Goal: Check status: Check status

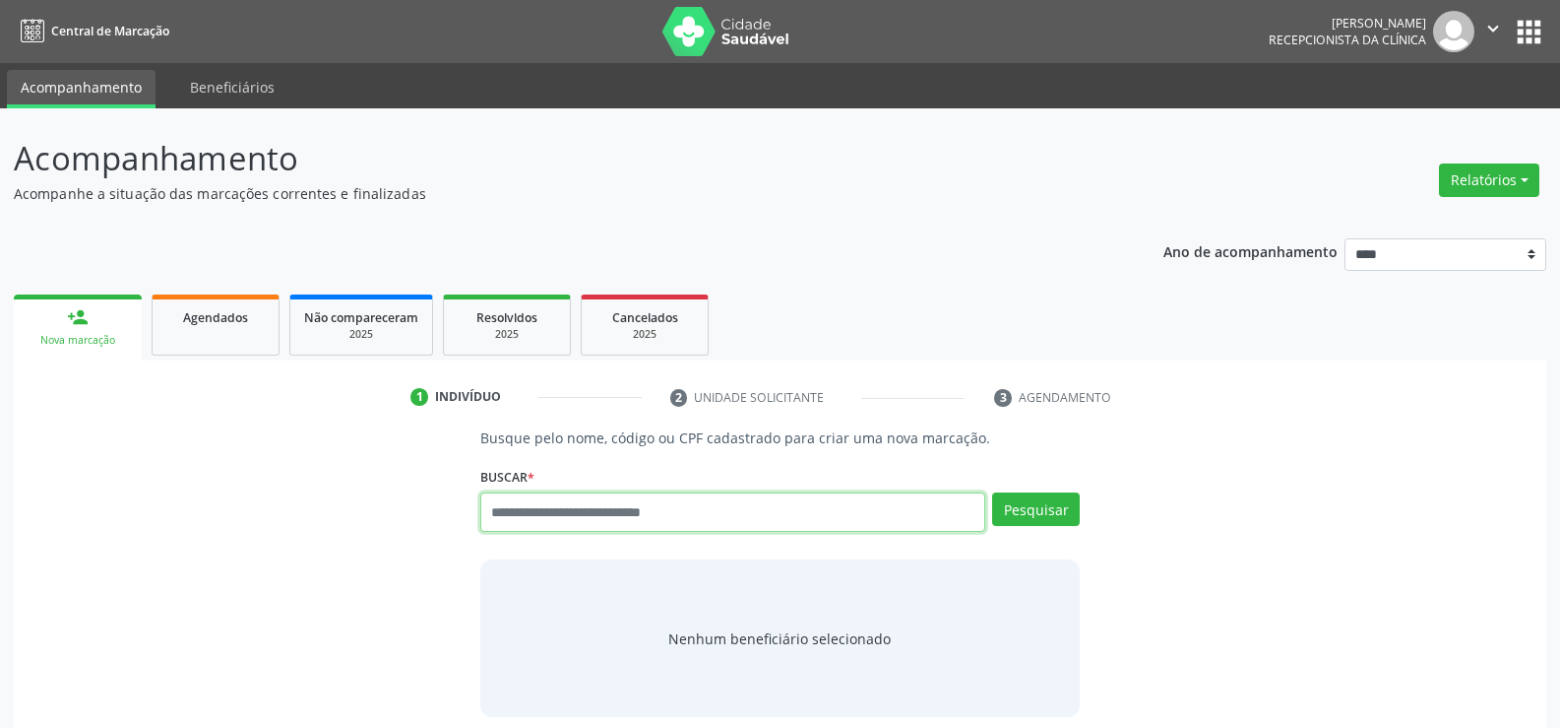
click at [491, 505] on input "text" at bounding box center [732, 511] width 505 height 39
type input "**********"
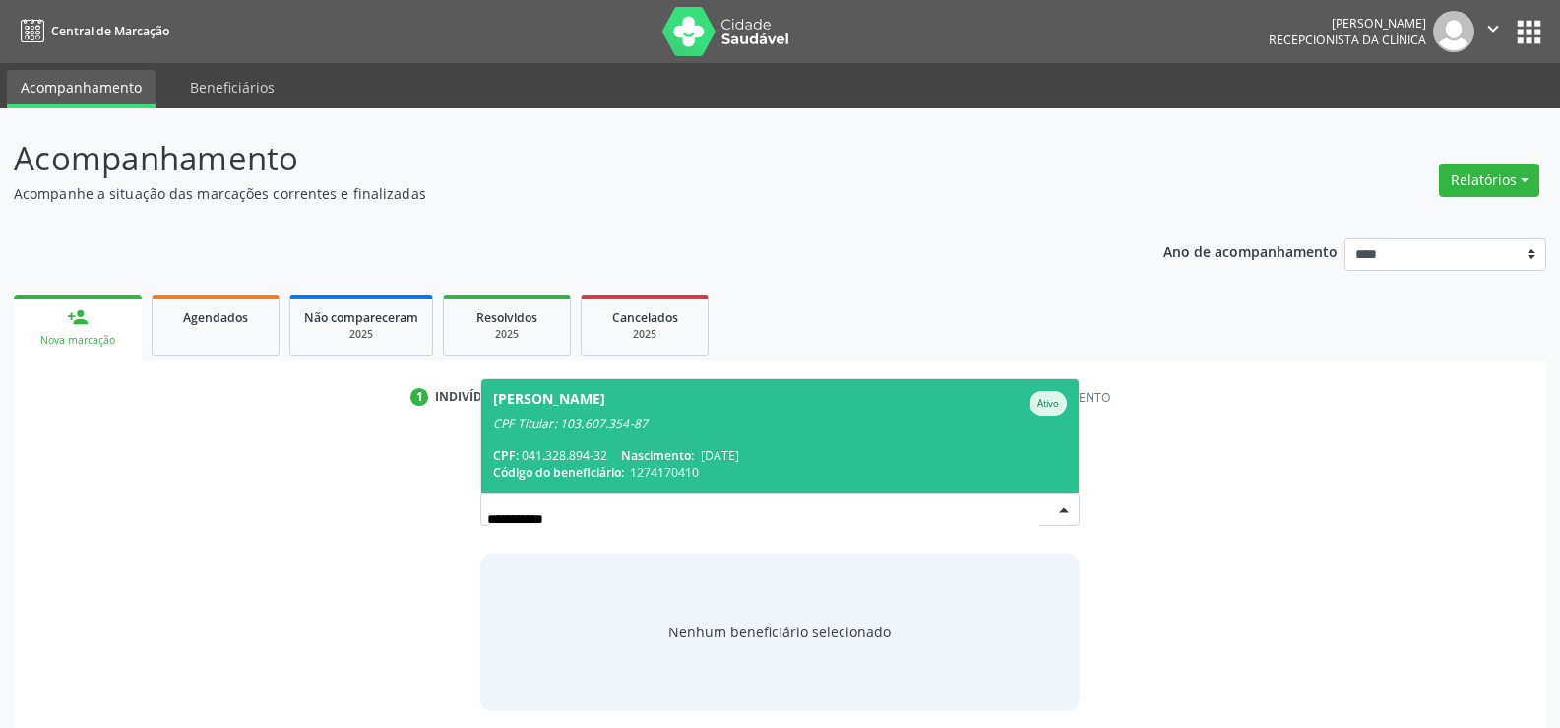
click at [538, 455] on div "CPF: 041.328.894-32 Nascimento: 16/06/1981" at bounding box center [780, 455] width 574 height 17
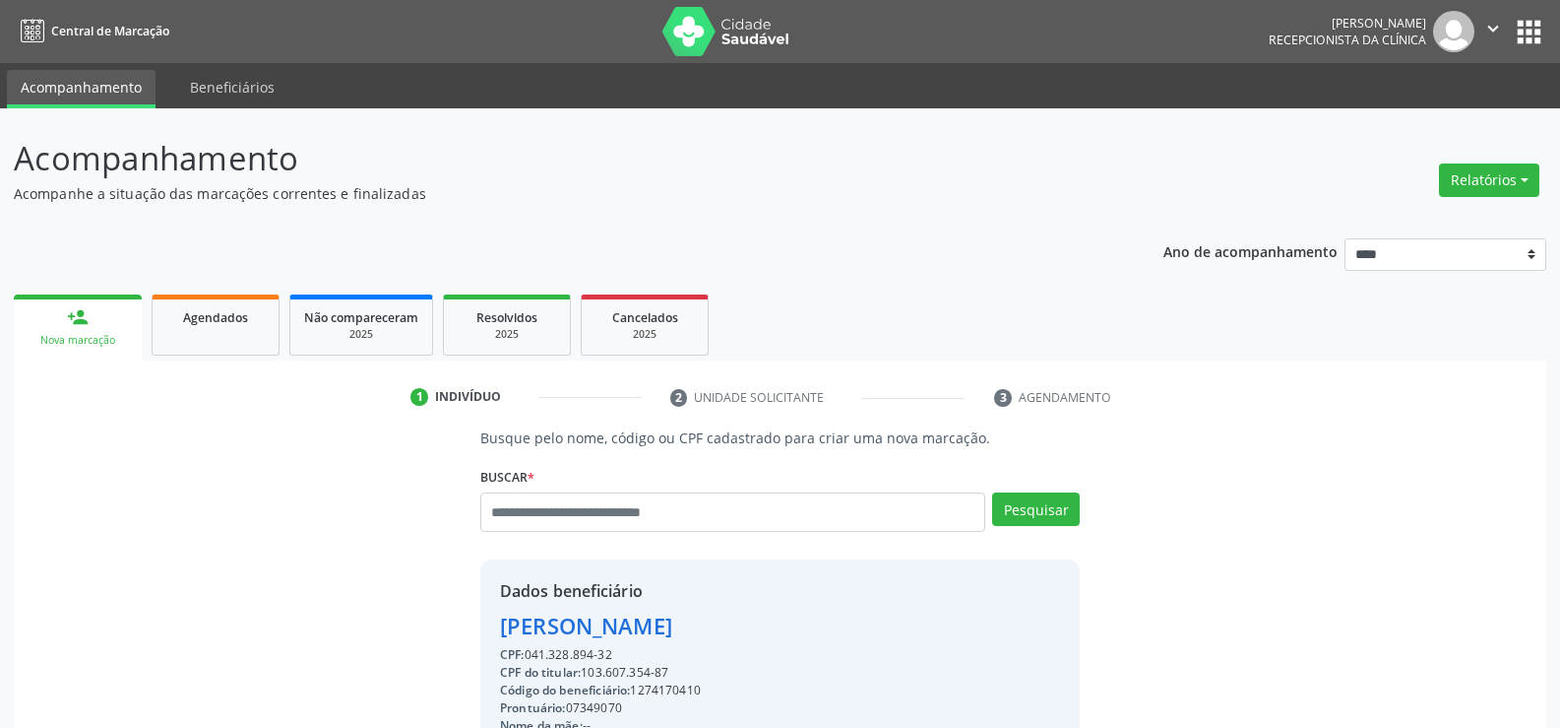
drag, startPoint x: 614, startPoint y: 656, endPoint x: 423, endPoint y: 634, distance: 192.2
click at [423, 634] on div "Busque pelo nome, código ou CPF cadastrado para criar uma nova marcação. Buscar…" at bounding box center [780, 682] width 1505 height 510
copy div "Rosalia Almeida de Araujo CPF: 041.328.894-32"
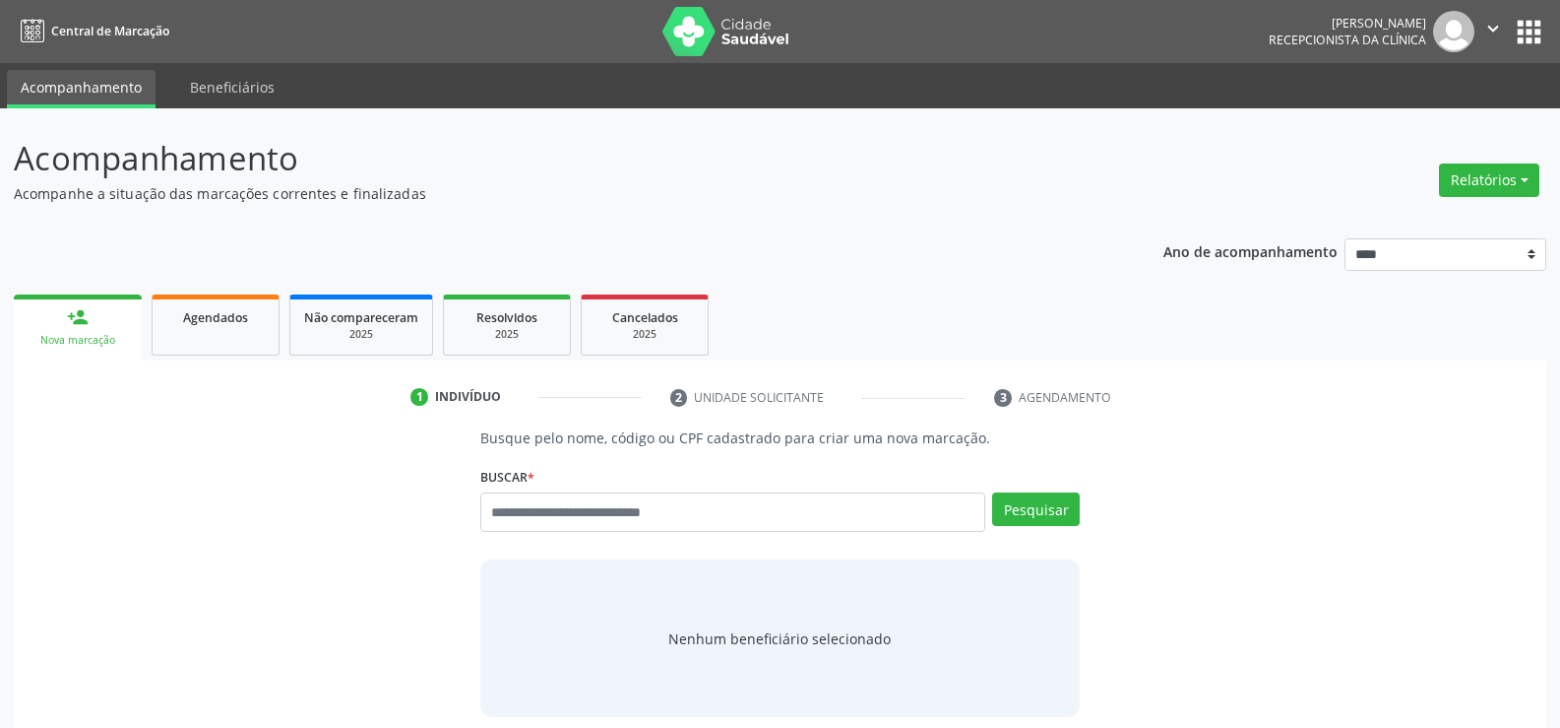
click at [613, 514] on input "text" at bounding box center [732, 511] width 505 height 39
type input "**********"
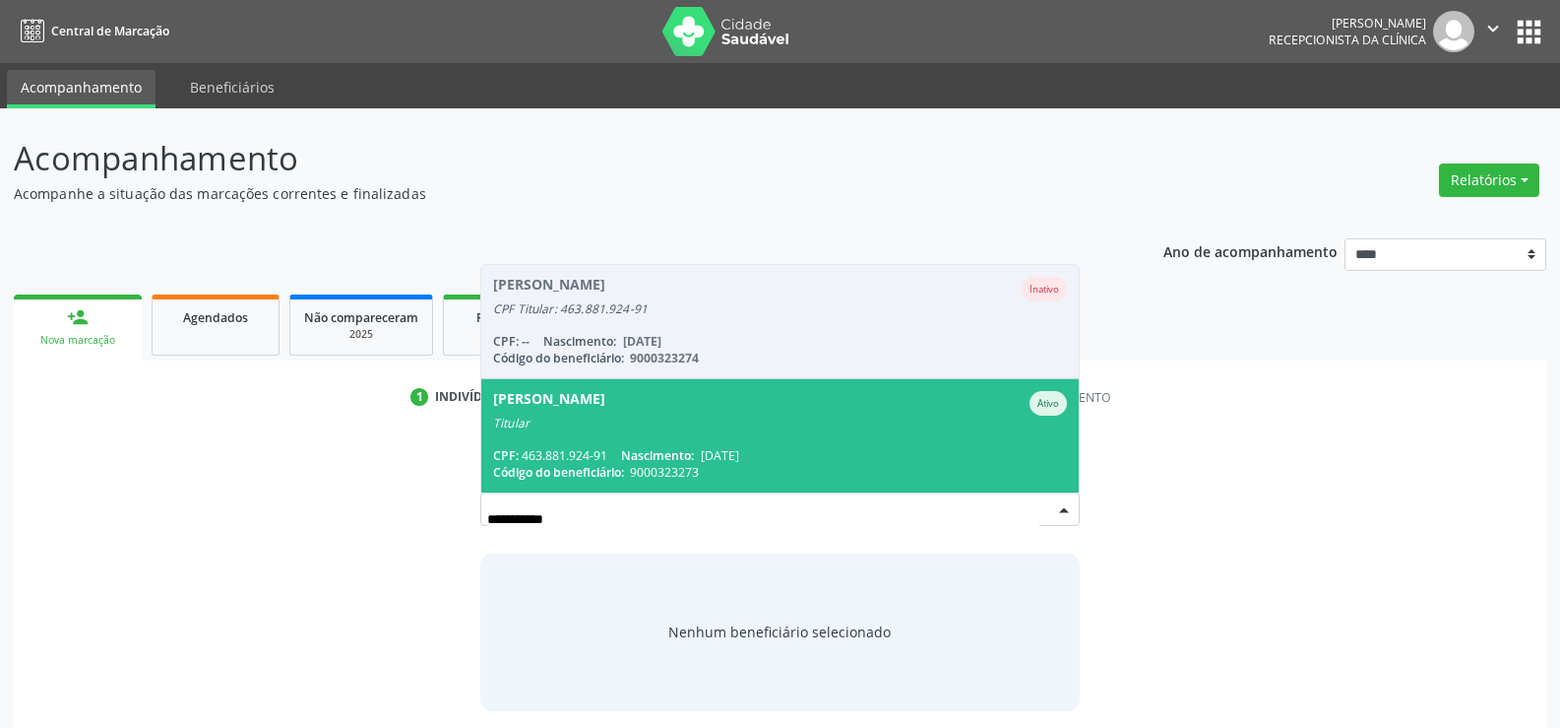
click at [606, 454] on div "CPF: 463.881.924-91 Nascimento: 03/03/1945" at bounding box center [780, 455] width 574 height 17
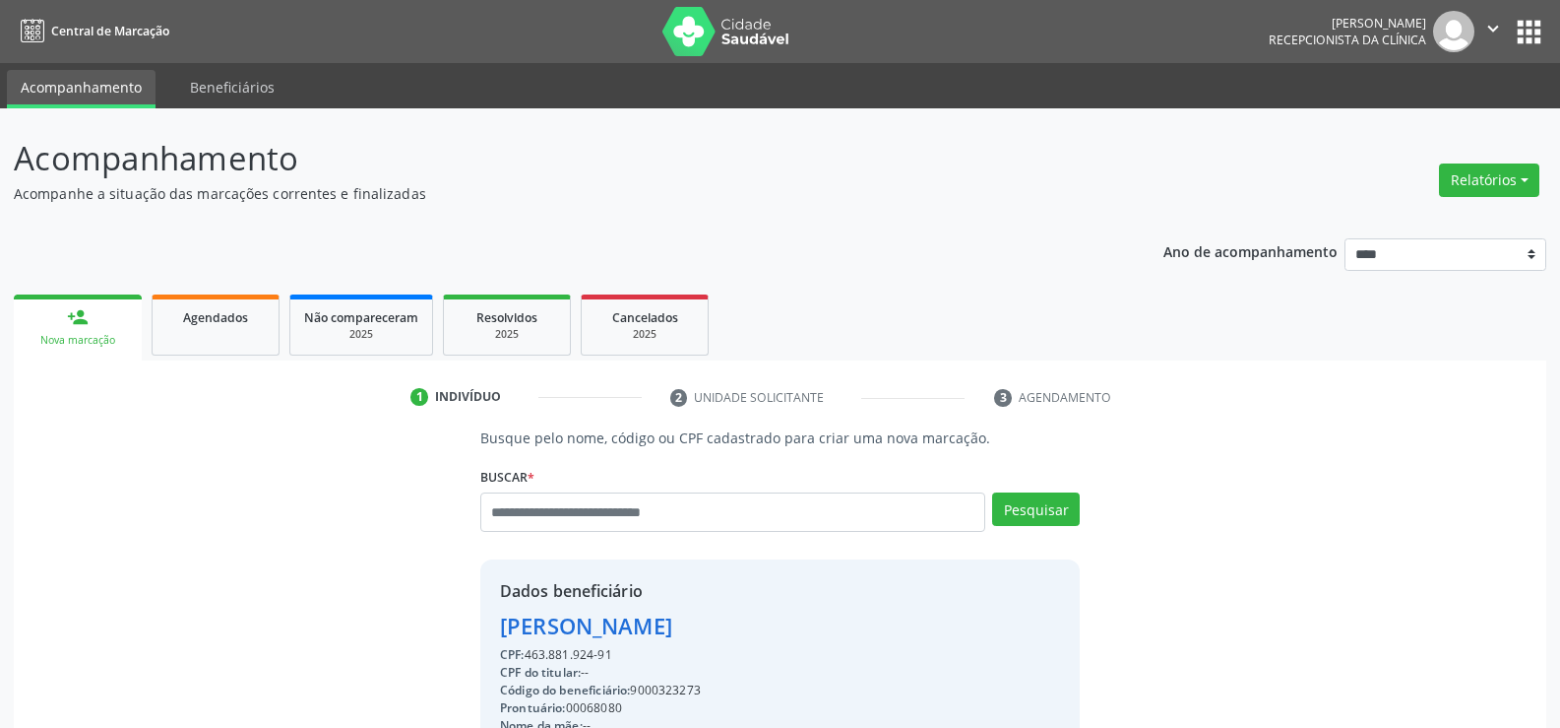
drag, startPoint x: 611, startPoint y: 654, endPoint x: 478, endPoint y: 623, distance: 136.4
click at [478, 623] on div "Busque pelo nome, código ou CPF cadastrado para criar uma nova marcação. Buscar…" at bounding box center [780, 682] width 627 height 510
copy div "Maria Luciola Xavier Barbosa CPF: 463.881.924-91"
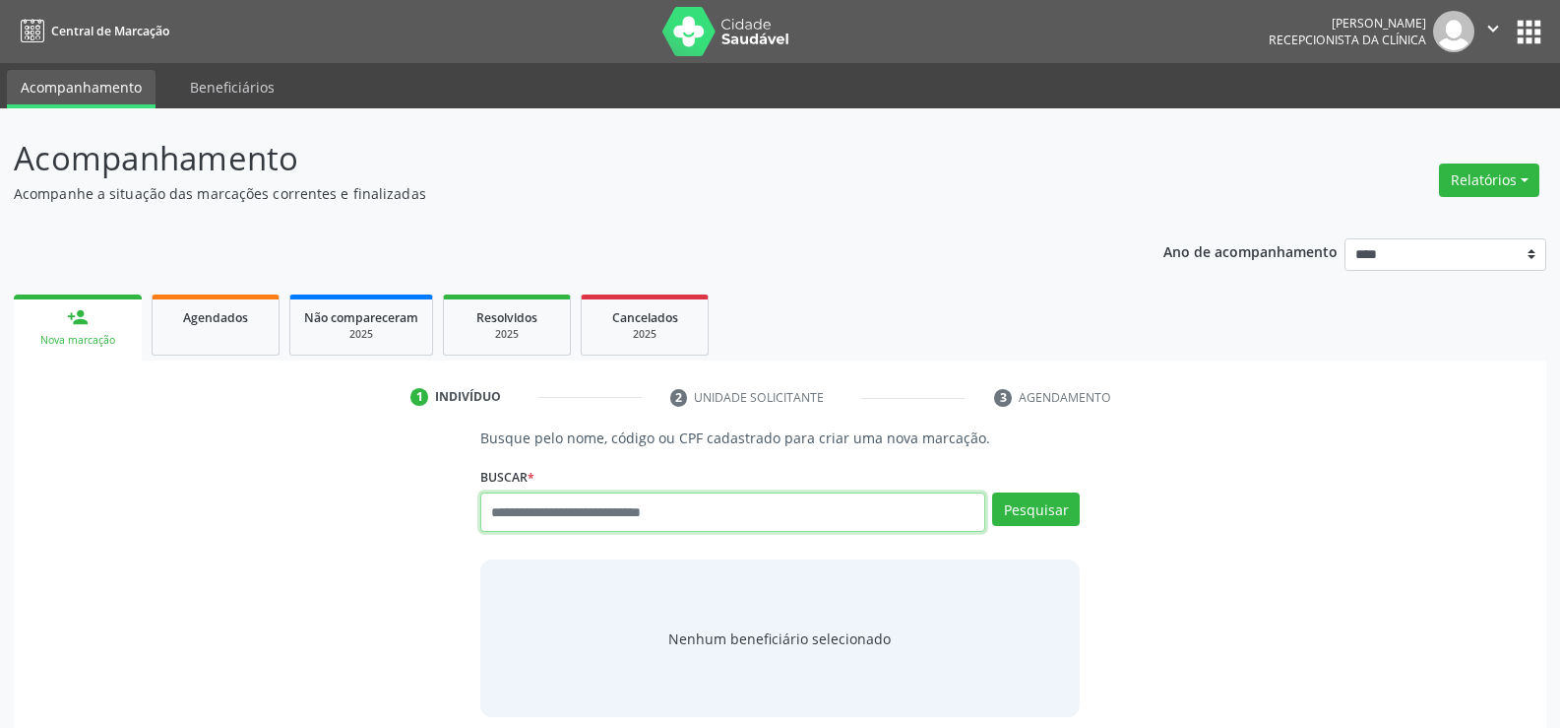
click at [530, 504] on input "text" at bounding box center [732, 511] width 505 height 39
paste input "**********"
type input "**********"
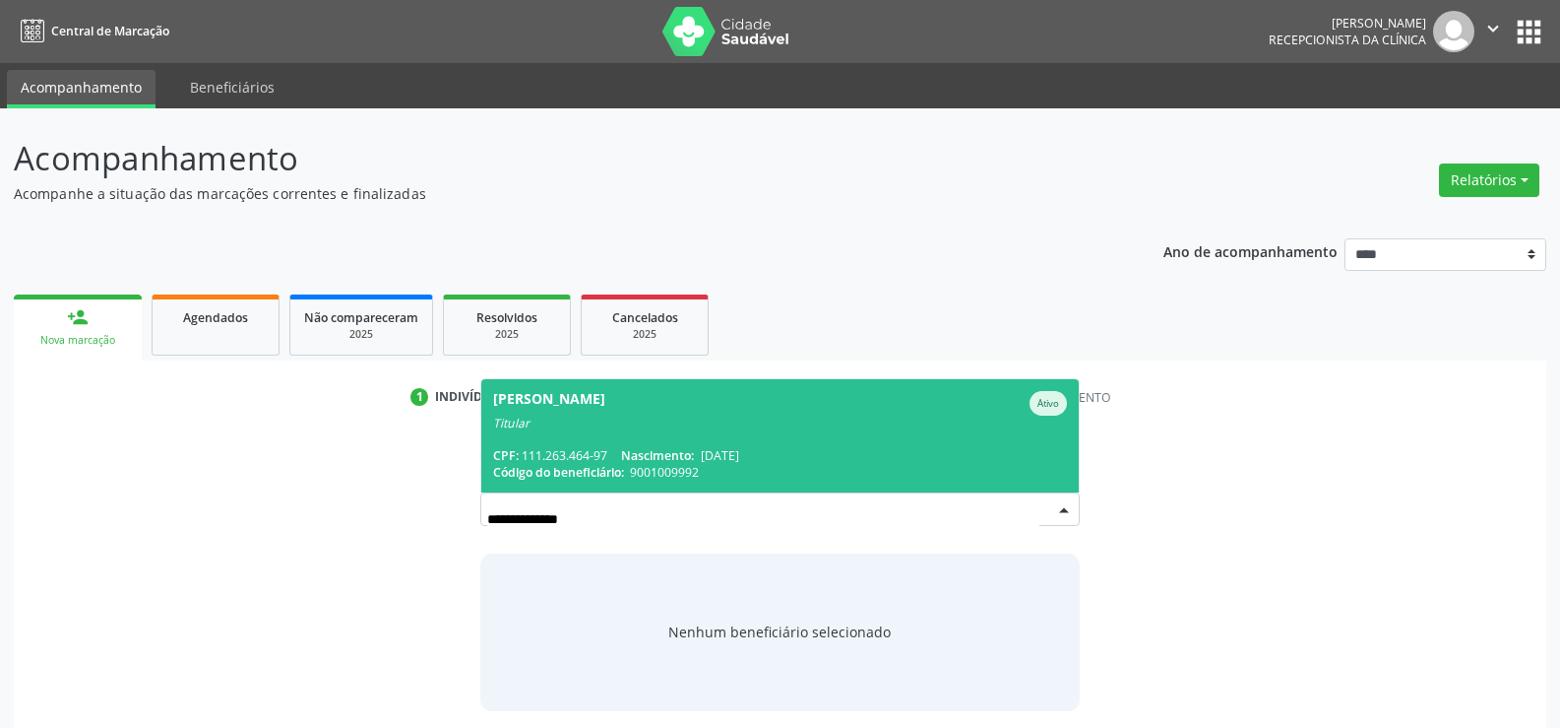
click at [554, 436] on span "[PERSON_NAME] Ativo Titular CPF: 111.263.464-97 Nascimento: [DATE] Código do be…" at bounding box center [780, 435] width 598 height 113
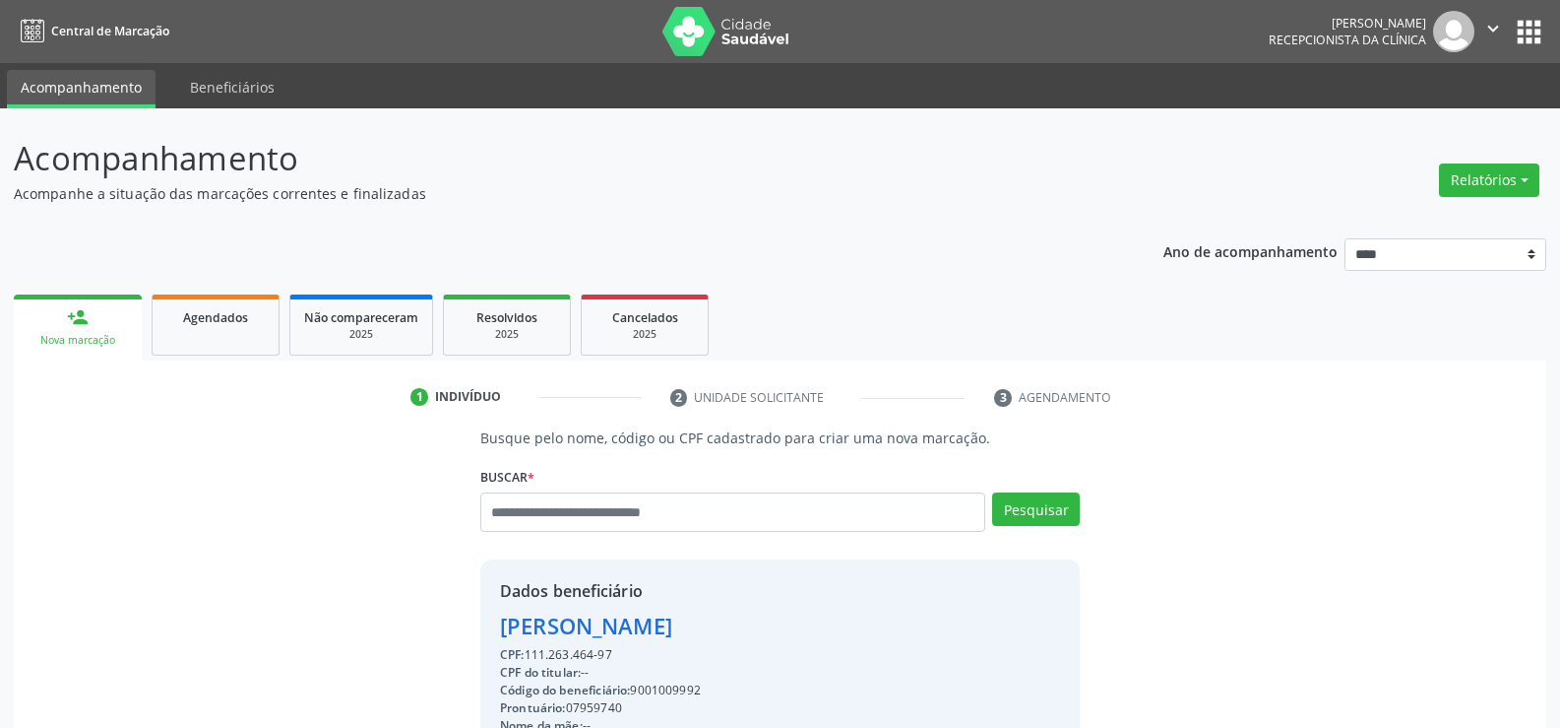
drag, startPoint x: 500, startPoint y: 628, endPoint x: 908, endPoint y: 631, distance: 407.6
click at [908, 631] on div "[PERSON_NAME]" at bounding box center [780, 625] width 560 height 32
copy div "[PERSON_NAME]"
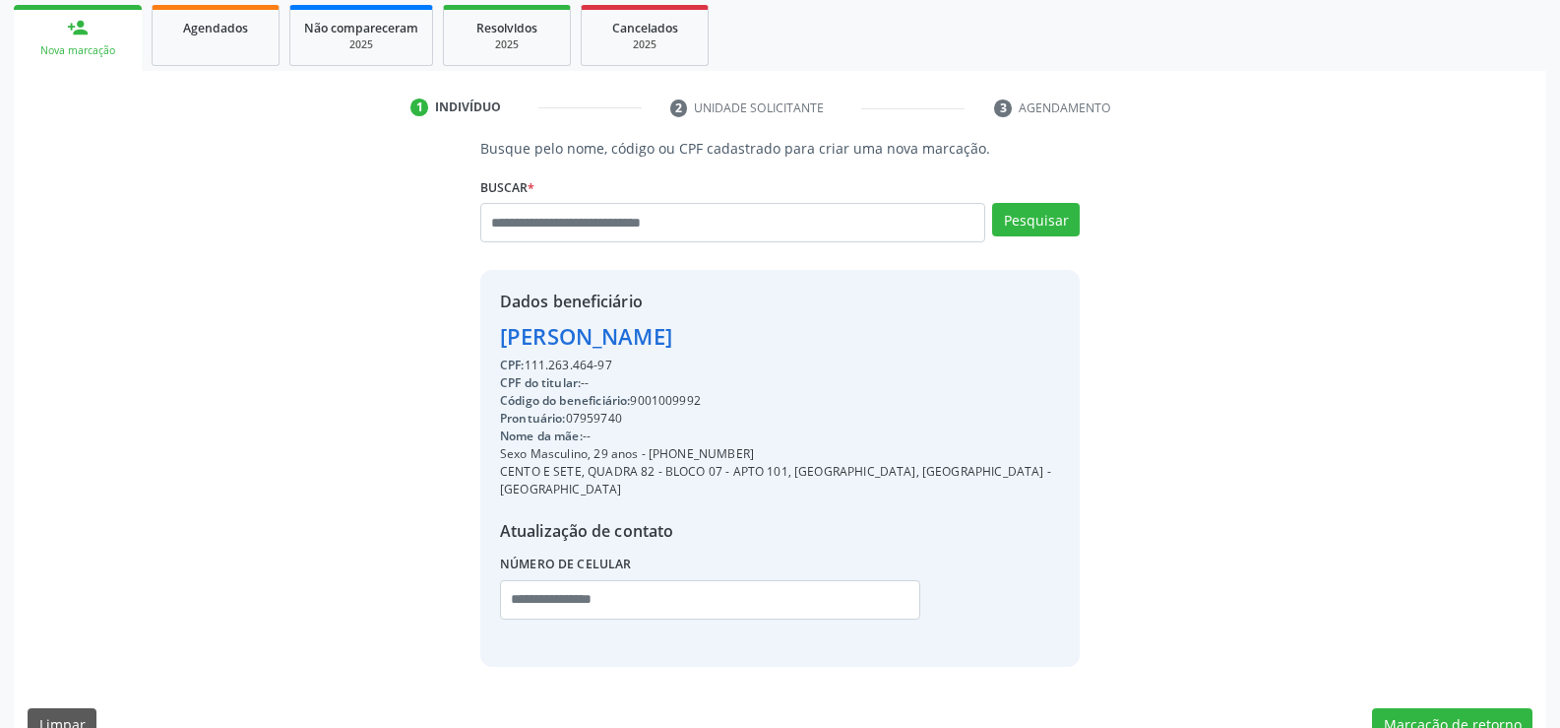
scroll to position [312, 0]
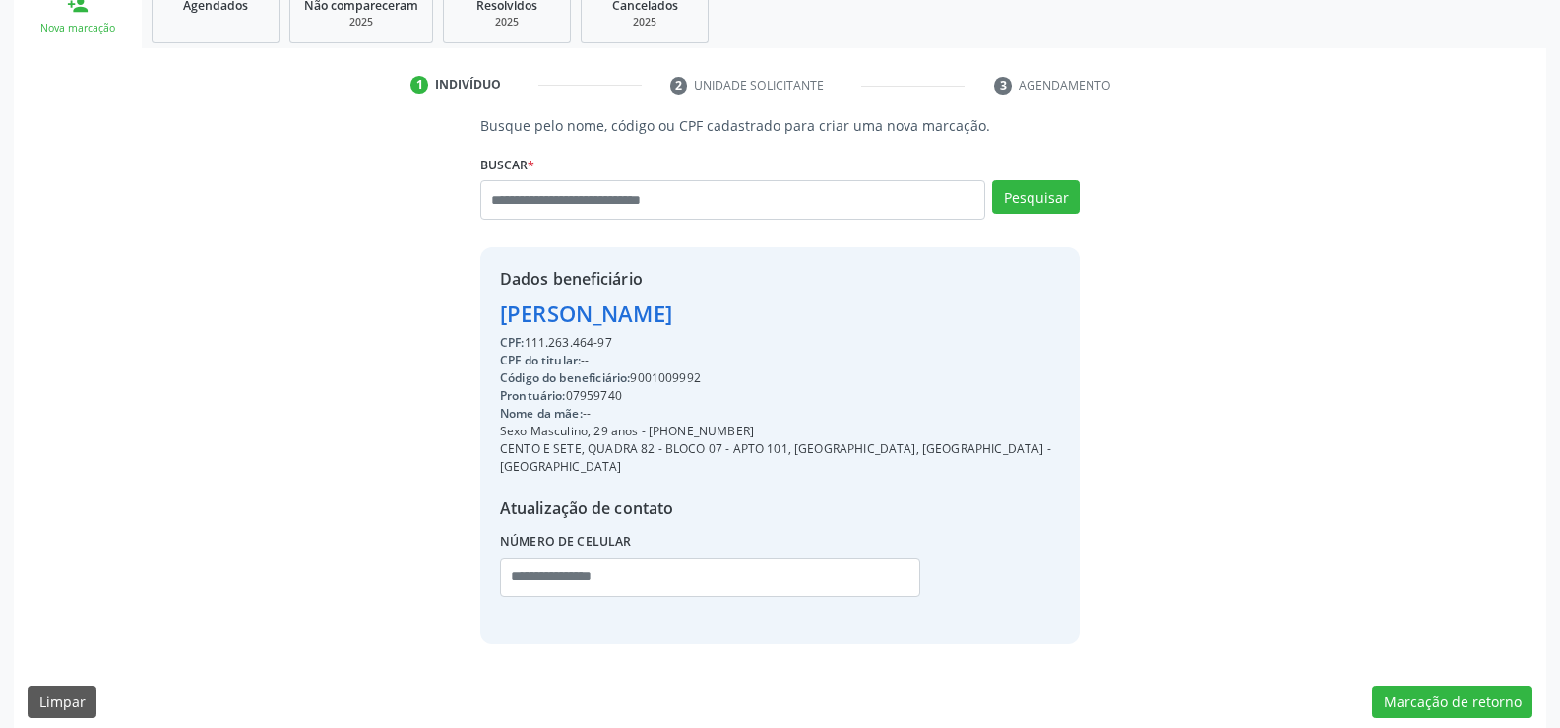
drag, startPoint x: 672, startPoint y: 431, endPoint x: 755, endPoint y: 426, distance: 82.8
click at [755, 426] on div "Sexo Masculino, 29 anos - [PHONE_NUMBER]" at bounding box center [780, 431] width 560 height 18
copy div "97903-7634"
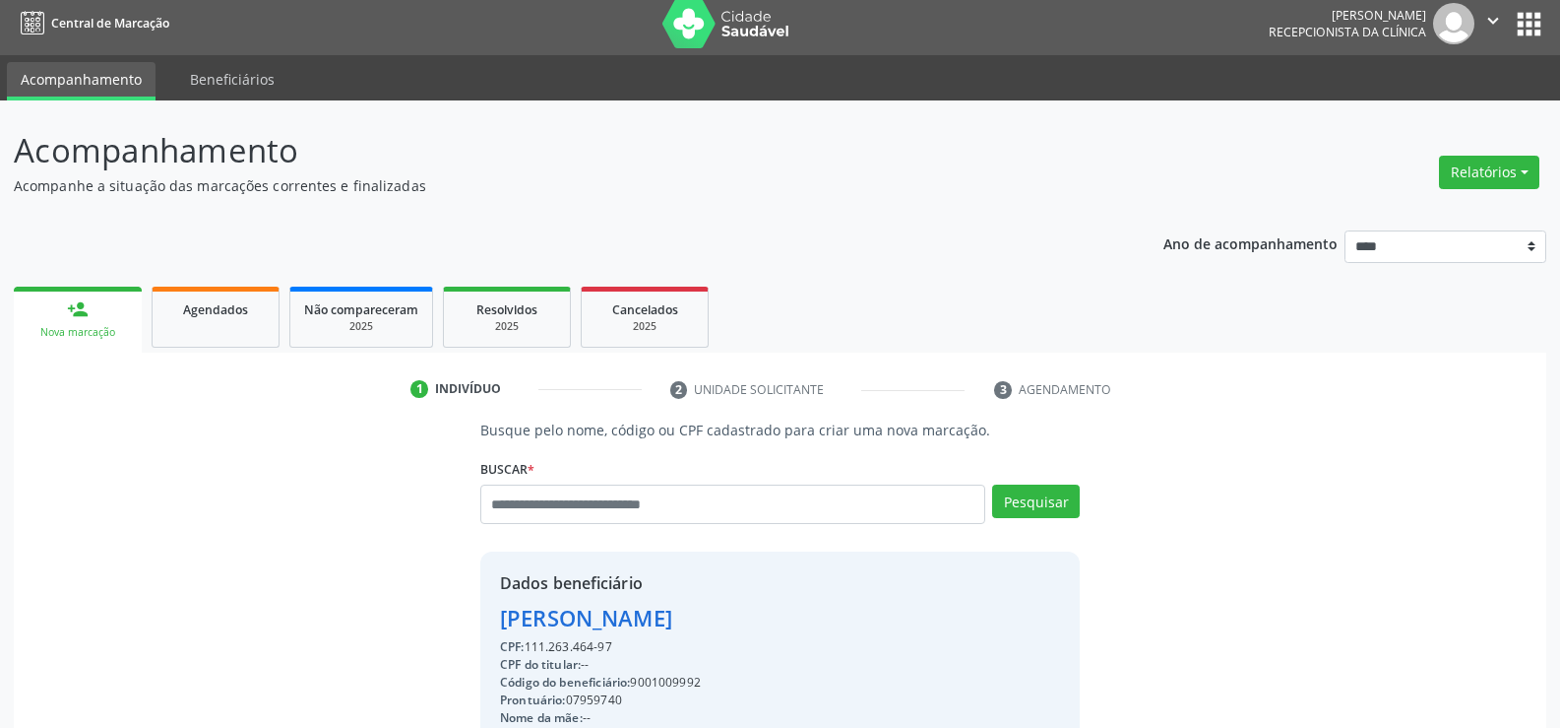
scroll to position [0, 0]
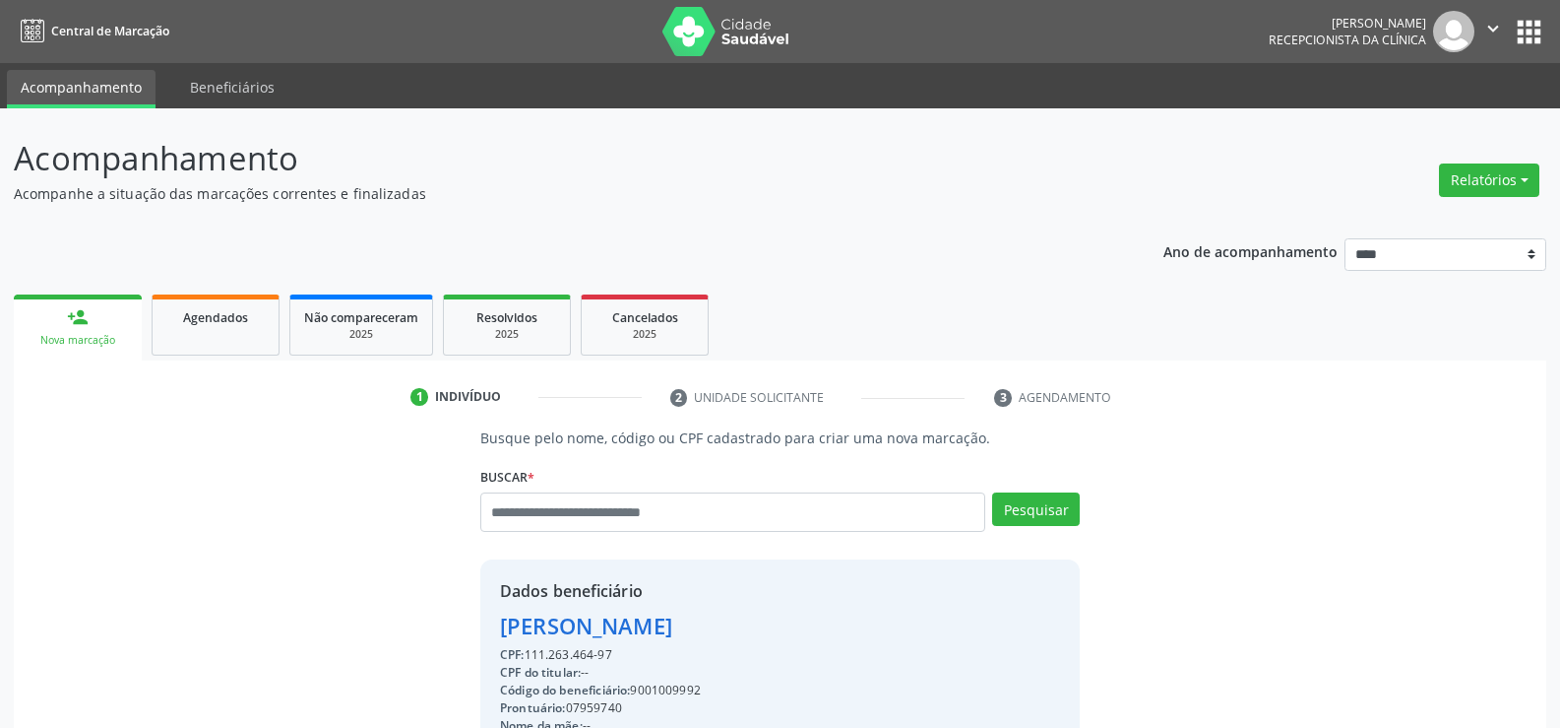
click at [905, 216] on div "Acompanhamento Acompanhe a situação das marcações correntes e finalizadas Relat…" at bounding box center [780, 589] width 1533 height 910
click at [1471, 190] on button "Relatórios" at bounding box center [1489, 179] width 100 height 33
click at [1427, 217] on link "Agendamentos" at bounding box center [1435, 223] width 212 height 28
select select "*"
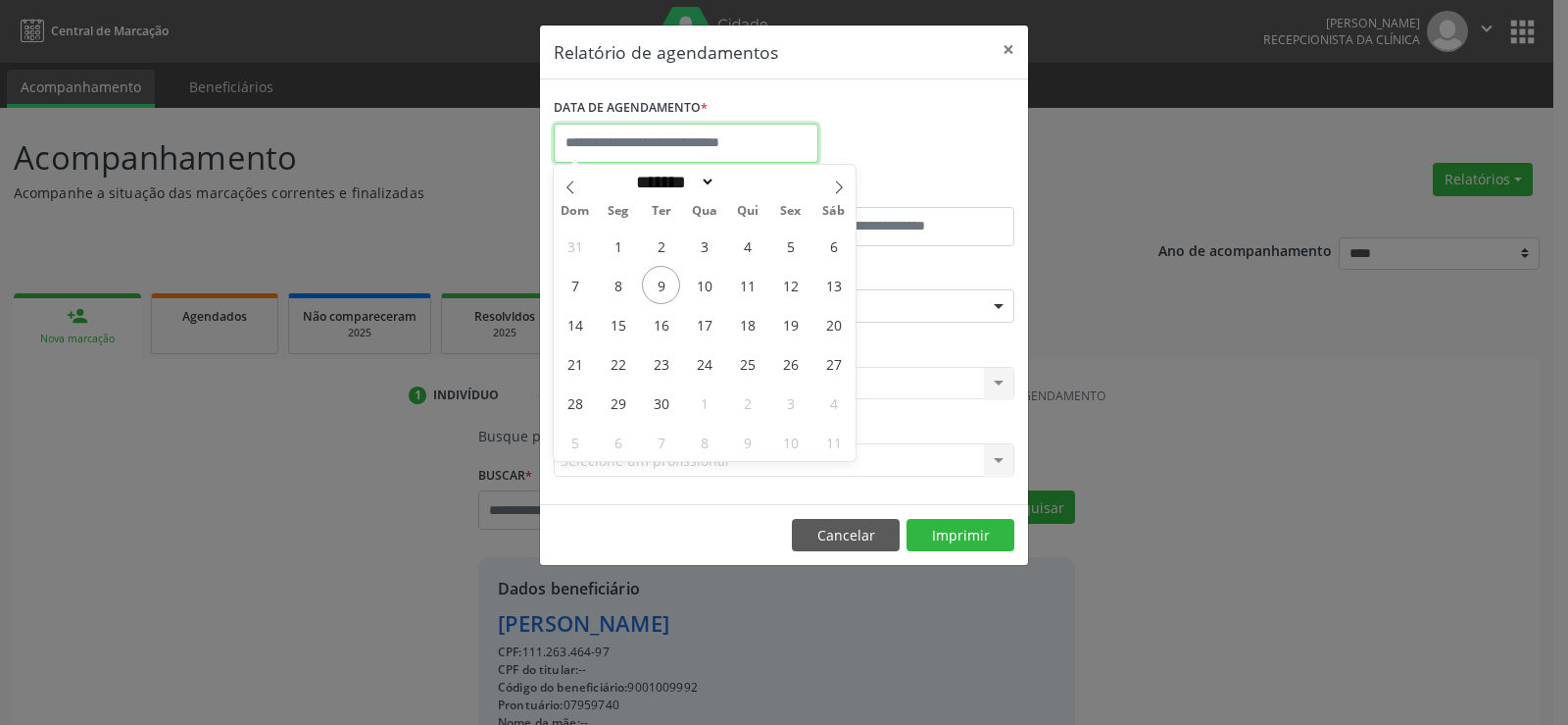
click at [667, 138] on input "text" at bounding box center [686, 142] width 265 height 39
click at [622, 365] on span "22" at bounding box center [617, 363] width 38 height 38
type input "**********"
click at [622, 365] on span "22" at bounding box center [617, 363] width 38 height 38
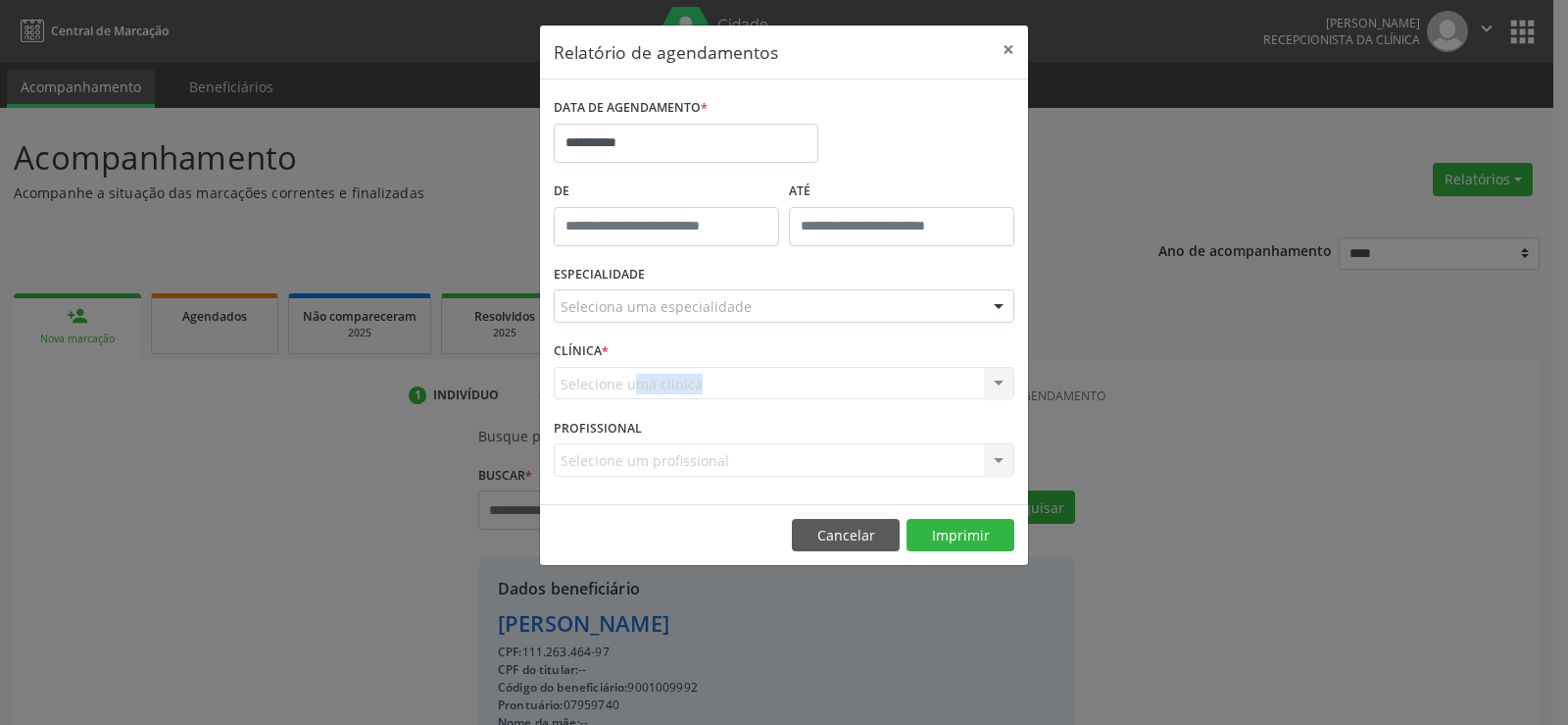
click at [622, 366] on div "Selecione uma clínica Nenhum resultado encontrado para: " " Não há nenhuma opçã…" at bounding box center [784, 382] width 461 height 33
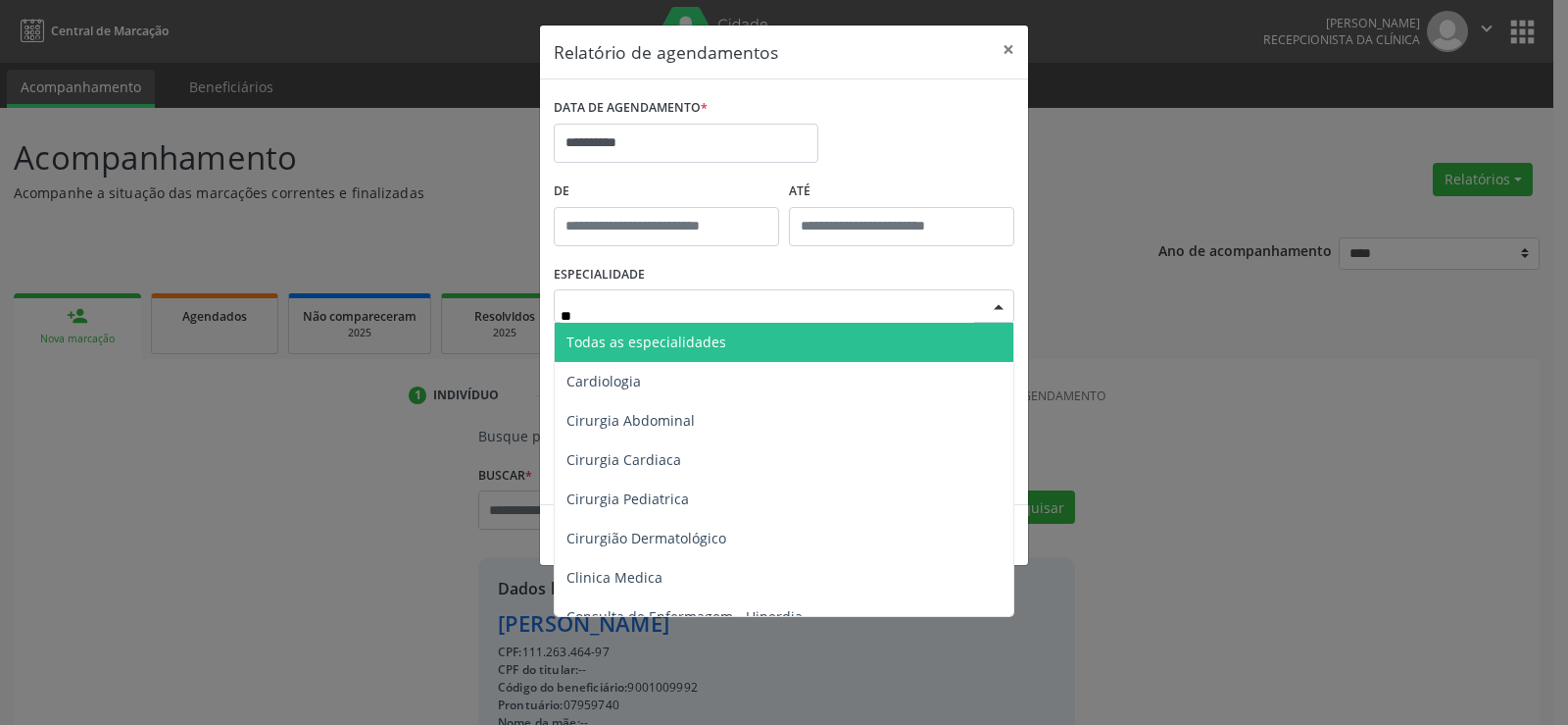
type input "***"
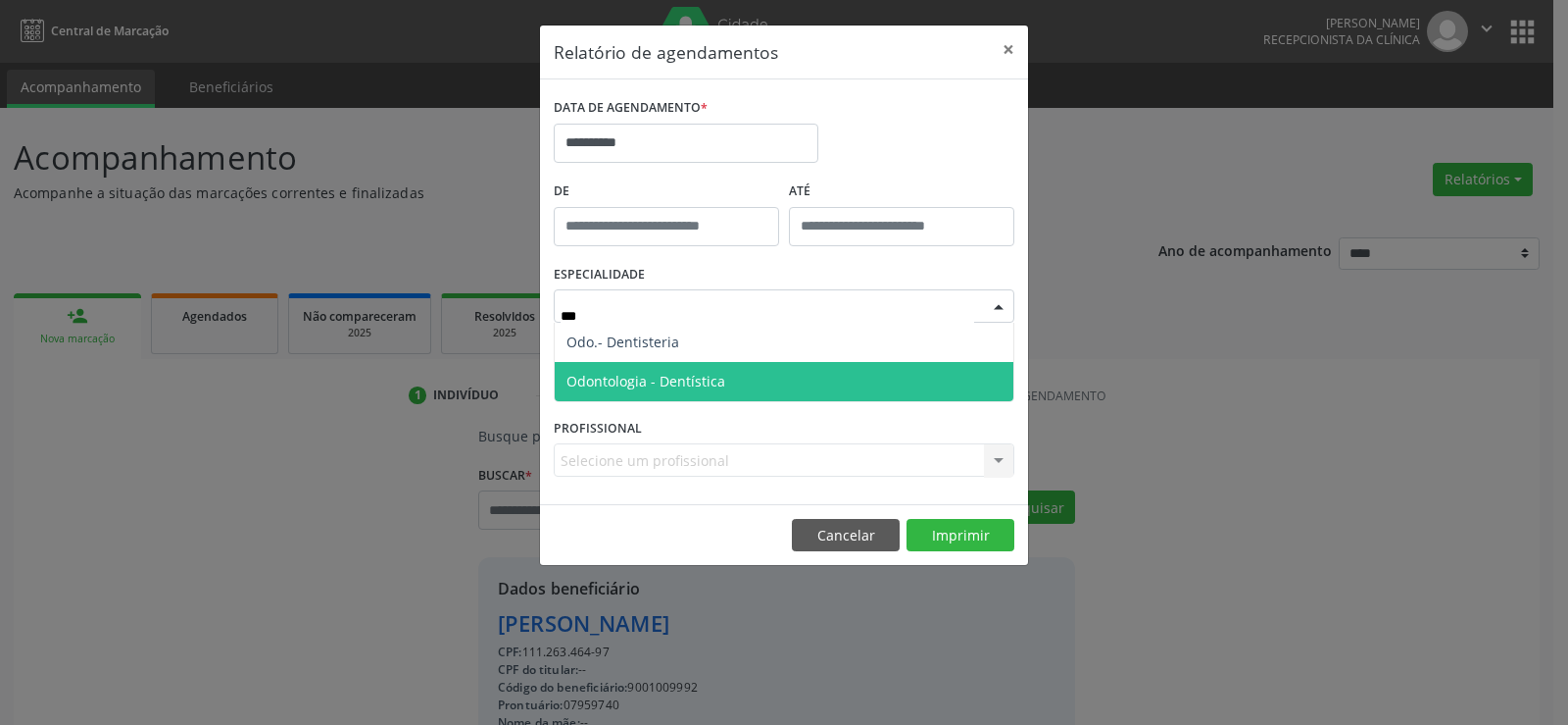
click at [631, 390] on span "Odontologia - Dentística" at bounding box center [784, 380] width 459 height 39
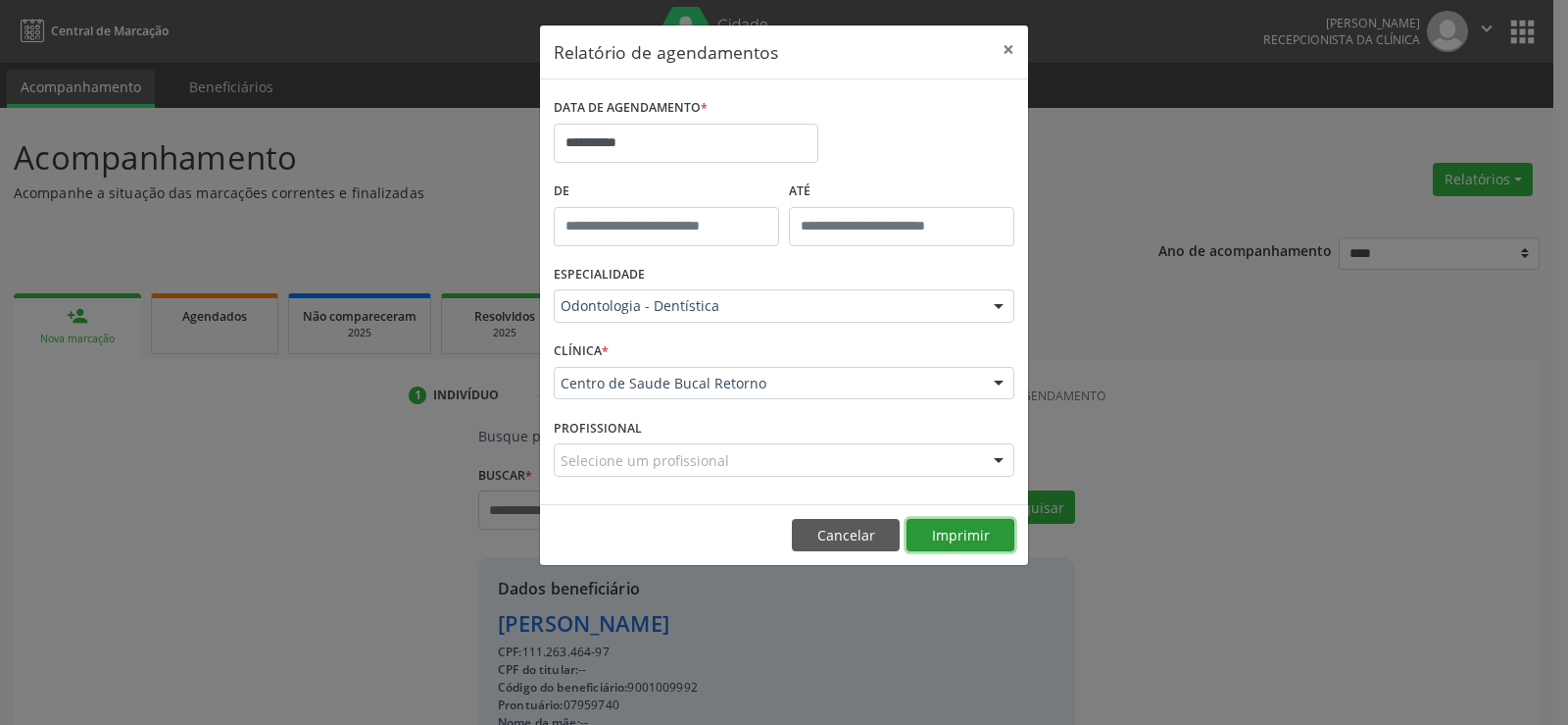
click at [960, 543] on button "Imprimir" at bounding box center [961, 535] width 108 height 33
click at [1011, 43] on button "×" at bounding box center [1008, 50] width 39 height 48
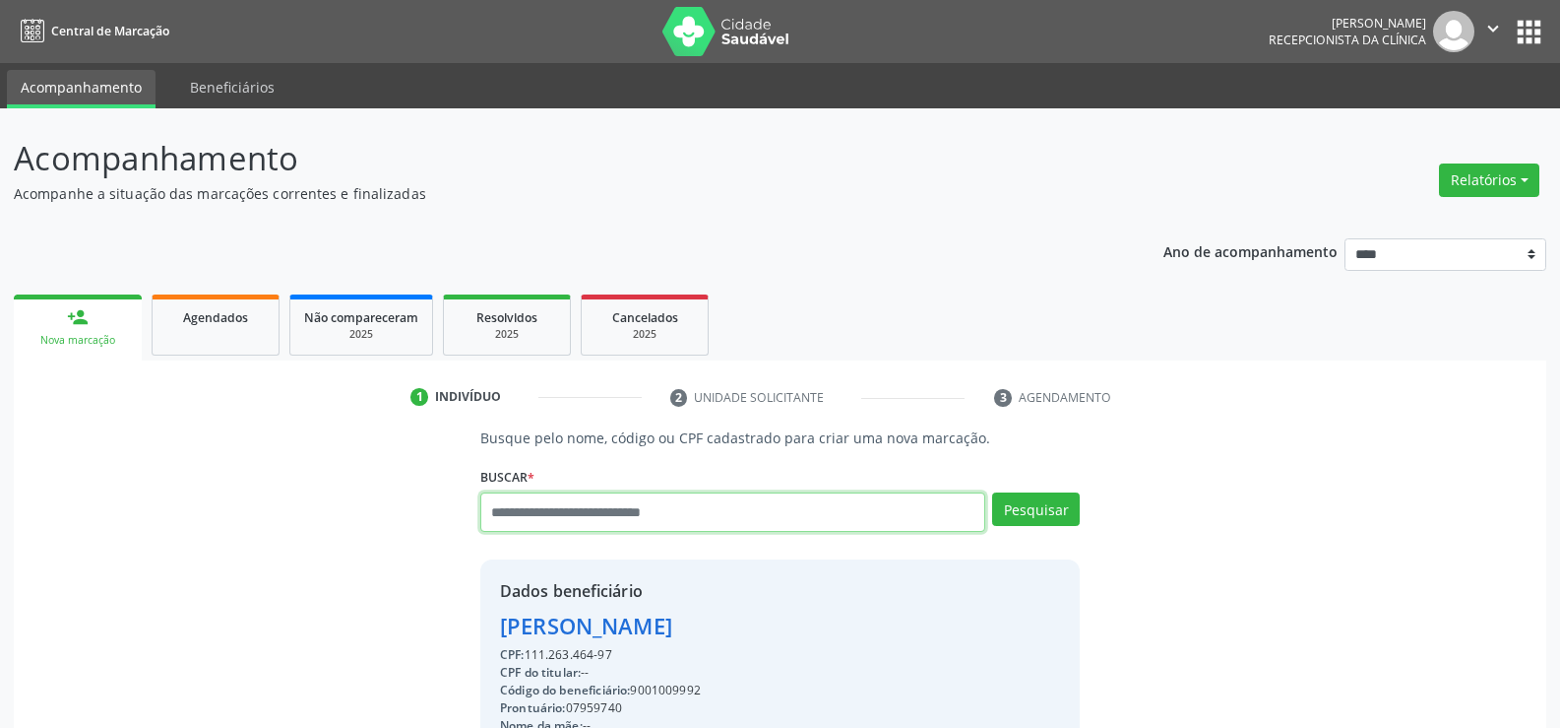
click at [585, 515] on input "text" at bounding box center [732, 511] width 505 height 39
type input "**********"
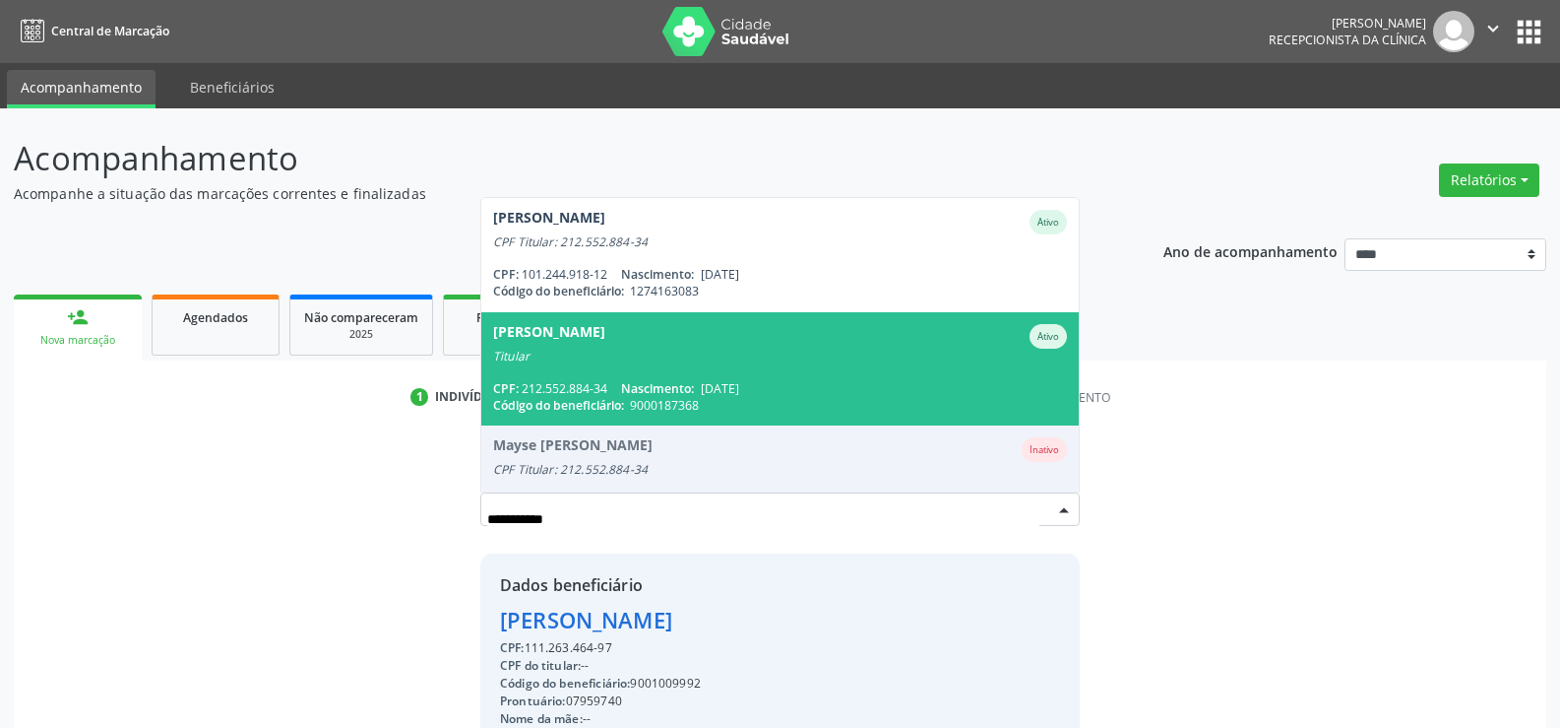
click at [602, 368] on span "Marcondes [PERSON_NAME] Ativo Titular CPF: 212.552.884-34 Nascimento: [DATE] Có…" at bounding box center [780, 368] width 598 height 113
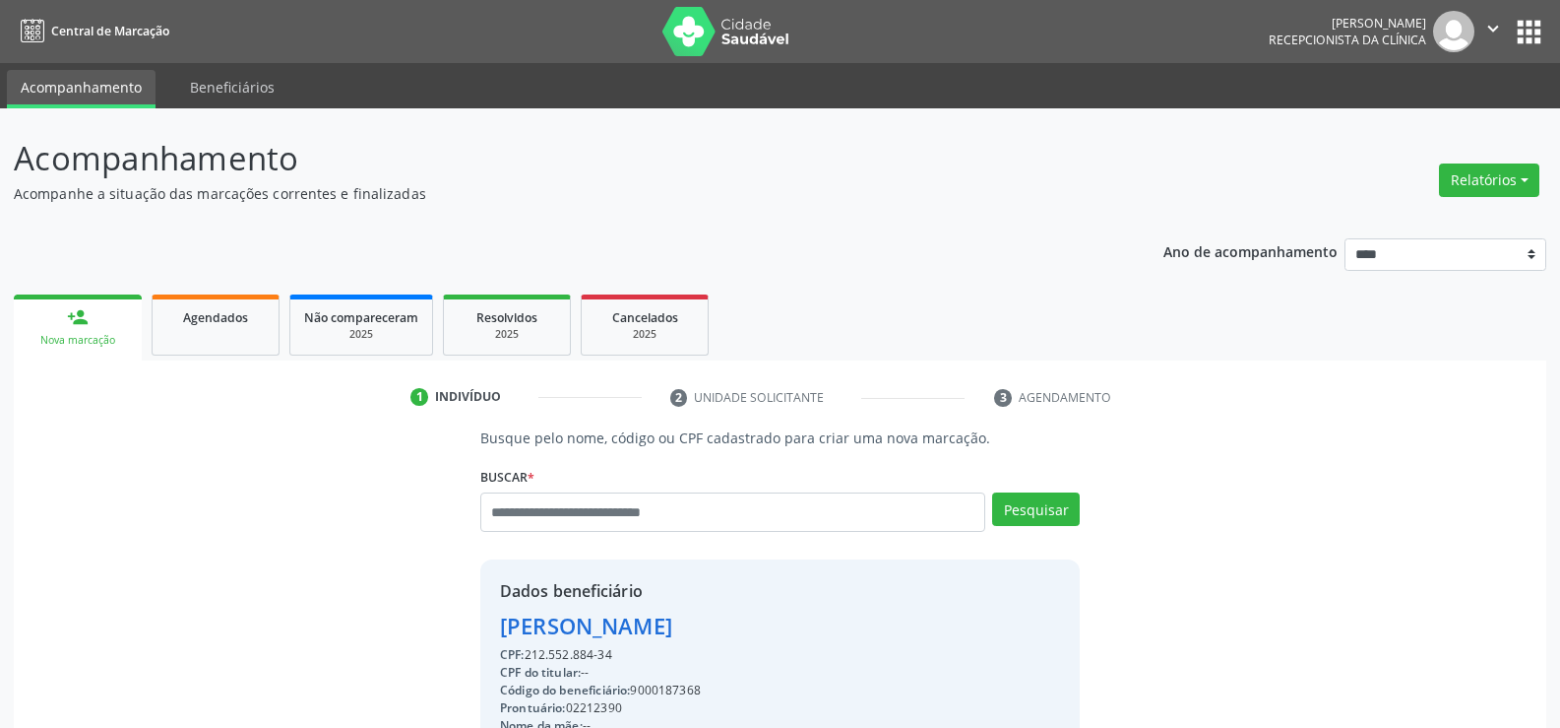
drag, startPoint x: 505, startPoint y: 623, endPoint x: 819, endPoint y: 635, distance: 314.3
click at [819, 635] on div "[PERSON_NAME]" at bounding box center [714, 625] width 428 height 32
copy div "[PERSON_NAME]"
click at [188, 327] on link "Agendados" at bounding box center [216, 324] width 128 height 61
select select "*"
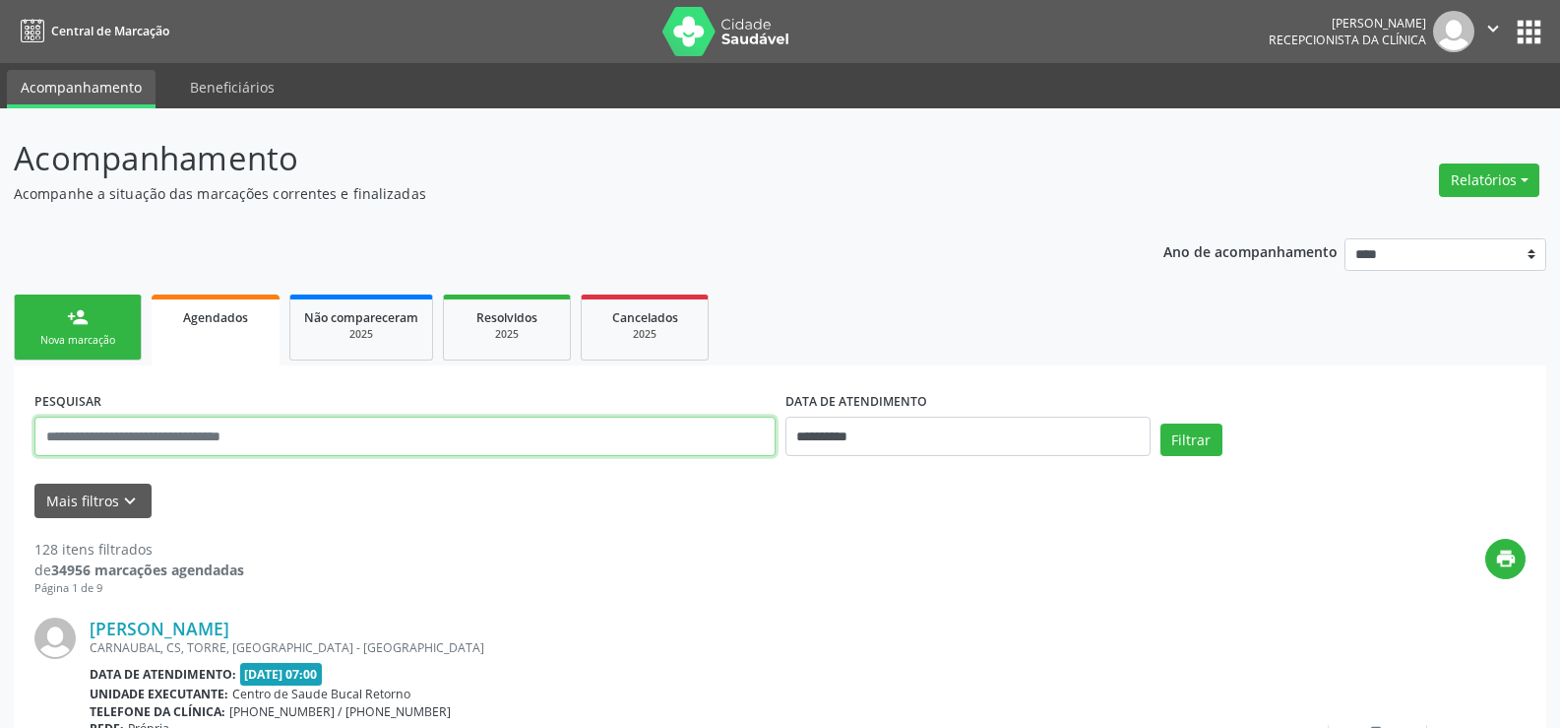
click at [120, 438] on input "text" at bounding box center [404, 435] width 741 height 39
paste input "**********"
type input "**********"
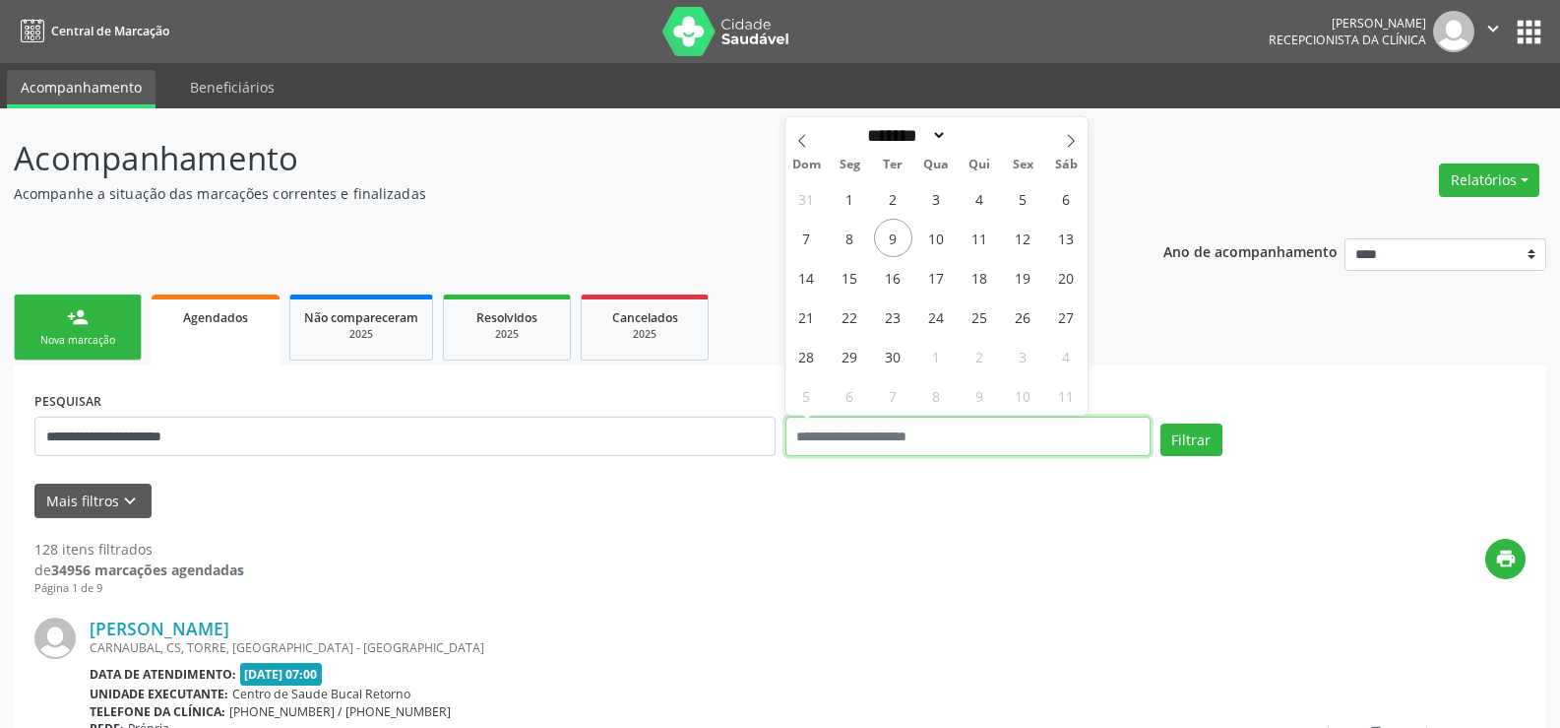
click at [1161, 423] on button "Filtrar" at bounding box center [1192, 439] width 62 height 33
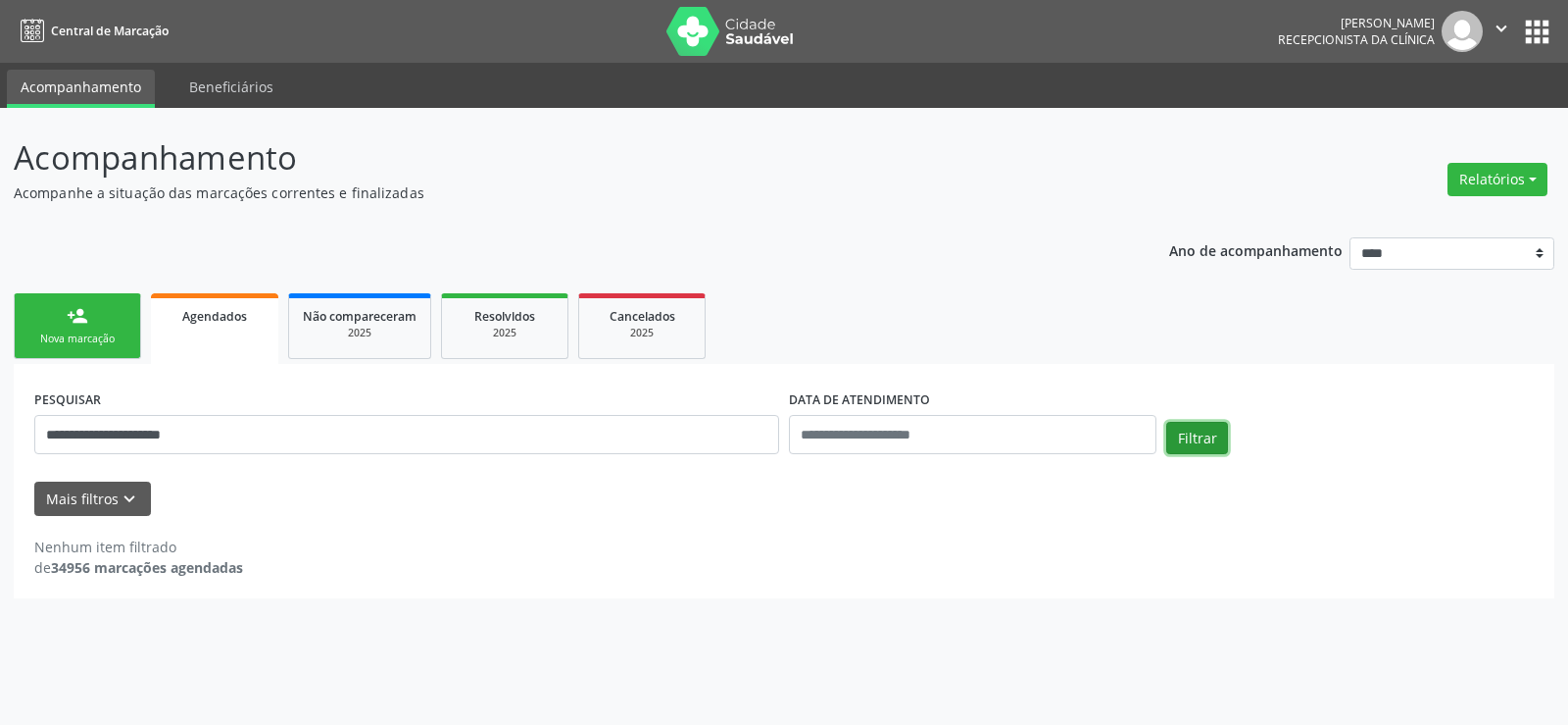
click at [1181, 441] on button "Filtrar" at bounding box center [1197, 437] width 62 height 33
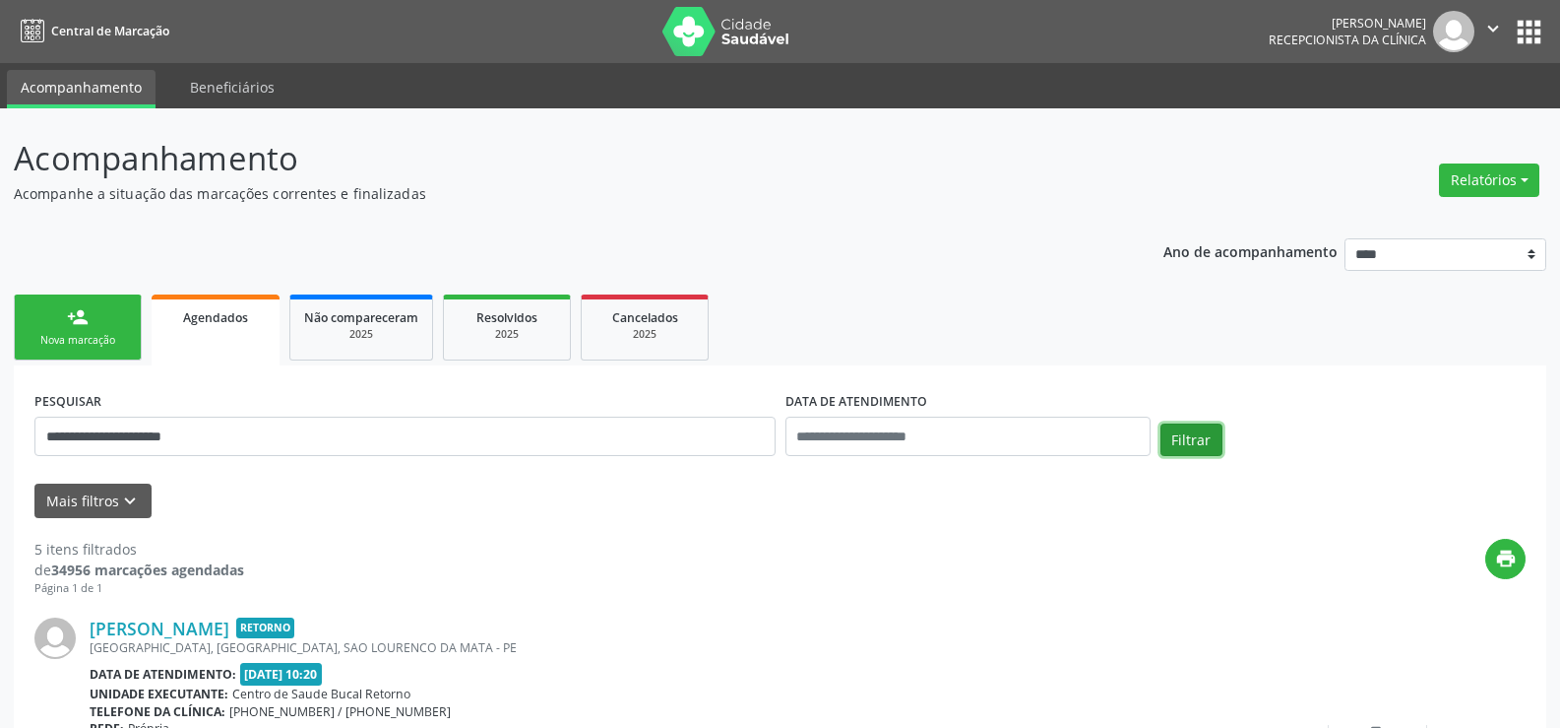
click at [1186, 443] on button "Filtrar" at bounding box center [1192, 439] width 62 height 33
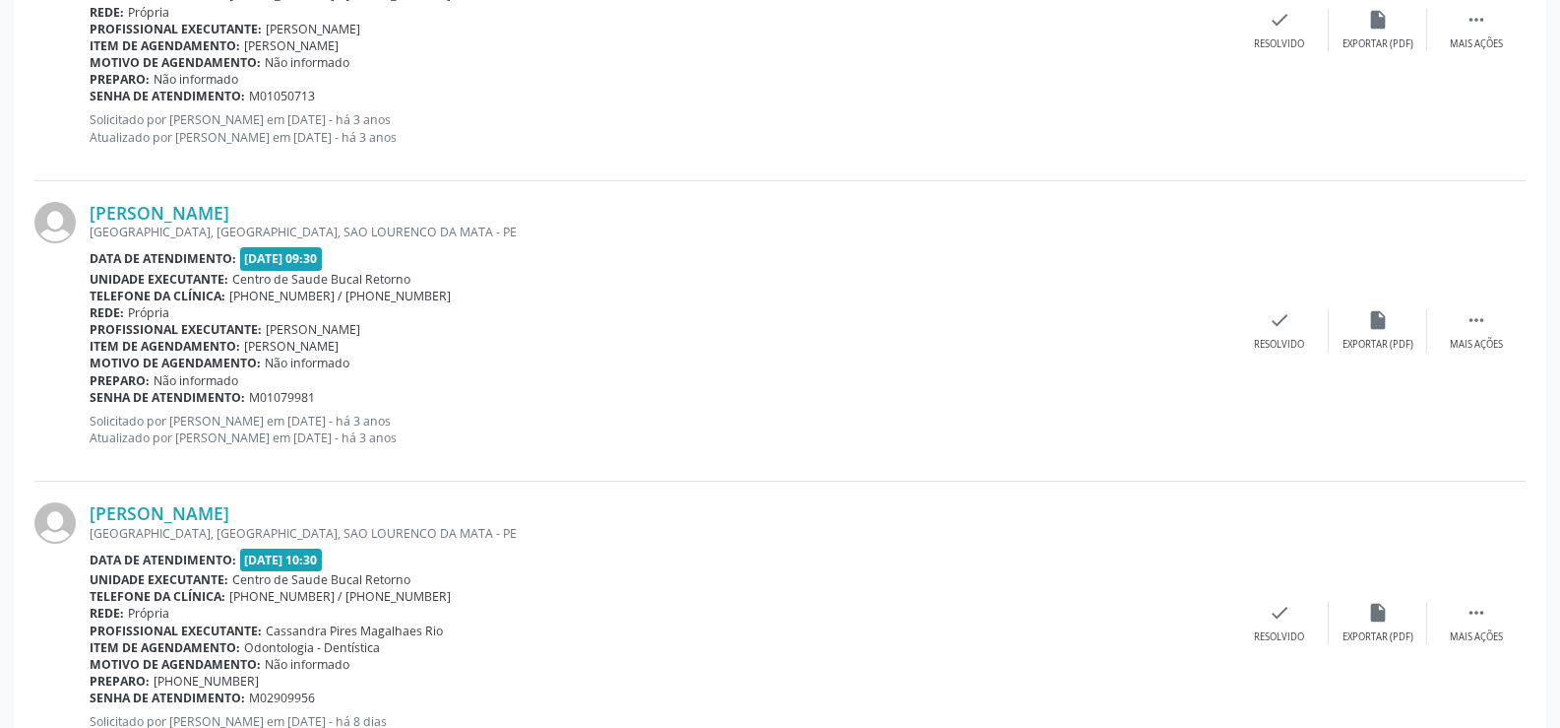
scroll to position [1388, 0]
